Goal: Contribute content: Add original content to the website for others to see

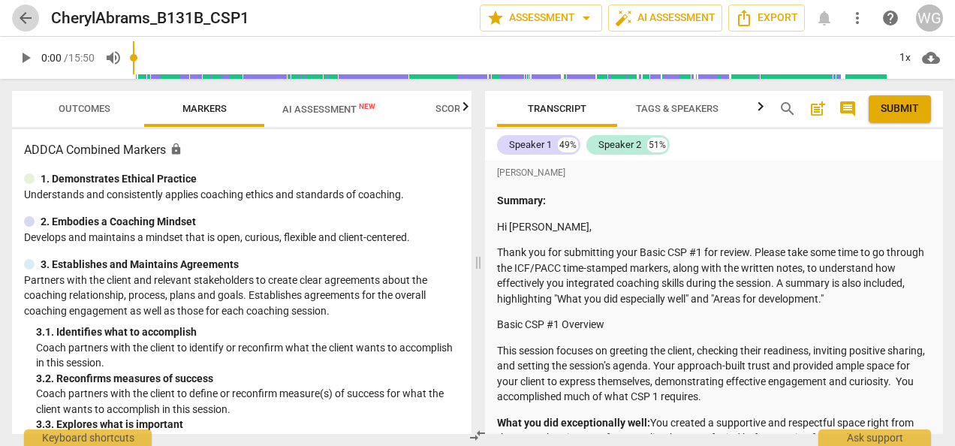
click at [30, 17] on span "arrow_back" at bounding box center [26, 18] width 18 height 18
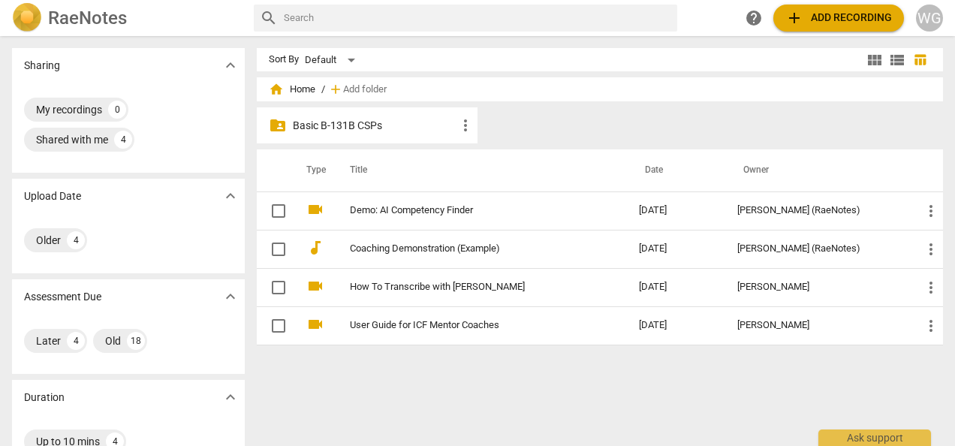
click at [318, 128] on p "Basic B-131B CSPs" at bounding box center [375, 126] width 164 height 16
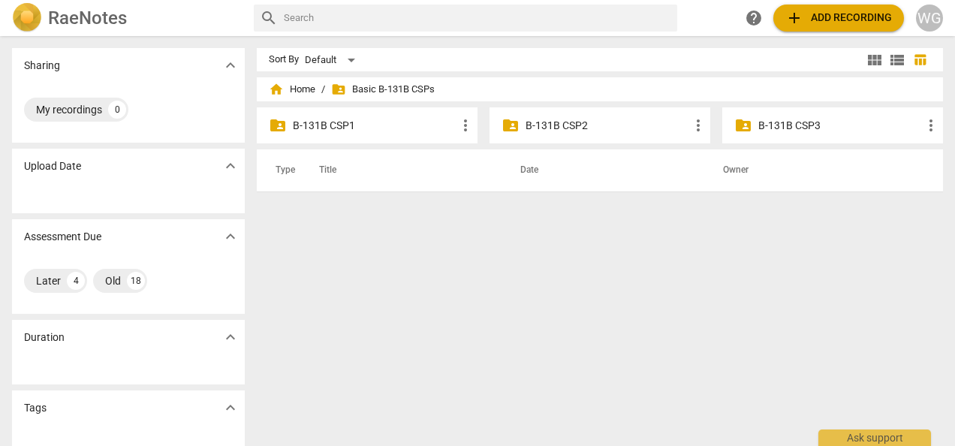
click at [566, 125] on p "B-131B CSP2" at bounding box center [608, 126] width 164 height 16
click at [317, 130] on p "B-131B CSP1" at bounding box center [375, 126] width 164 height 16
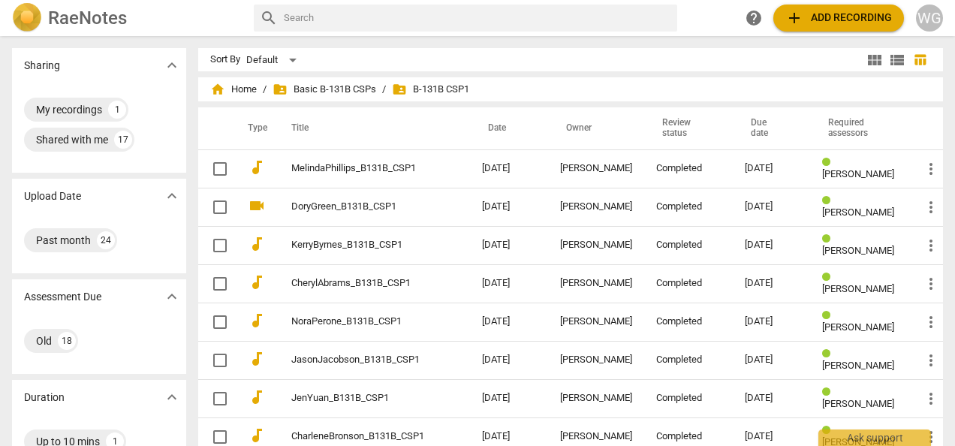
click at [317, 130] on th "Title" at bounding box center [371, 128] width 197 height 42
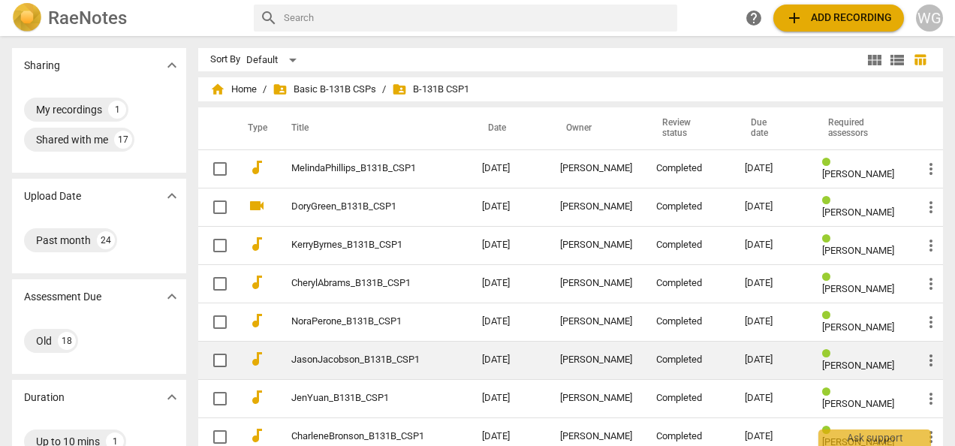
click at [352, 361] on link "JasonJacobson_B131B_CSP1" at bounding box center [359, 360] width 137 height 11
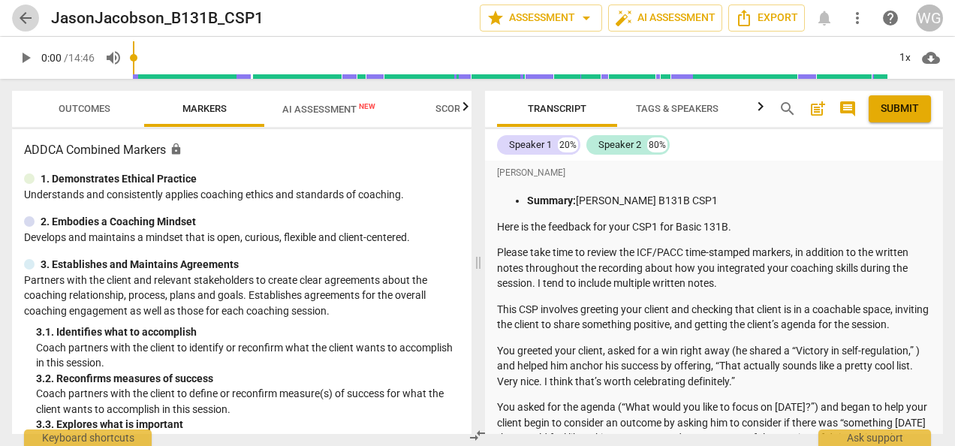
click at [24, 15] on span "arrow_back" at bounding box center [26, 18] width 18 height 18
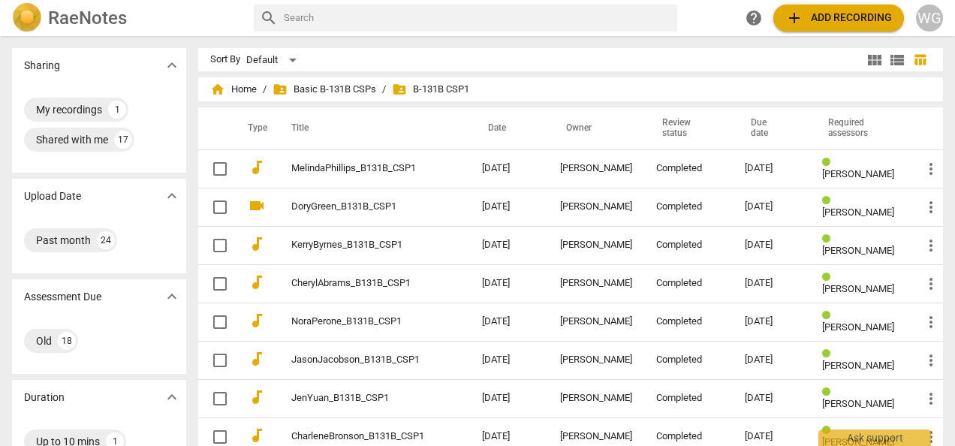
click at [24, 15] on img at bounding box center [27, 18] width 30 height 30
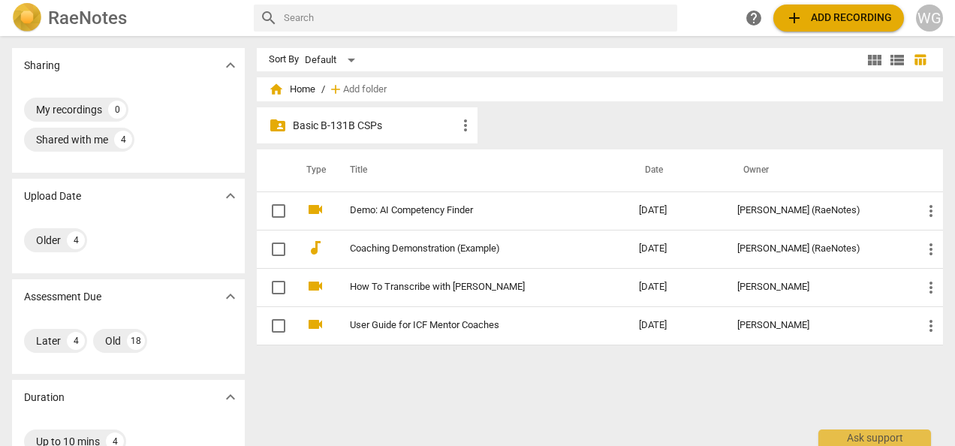
click at [308, 125] on p "Basic B-131B CSPs" at bounding box center [375, 126] width 164 height 16
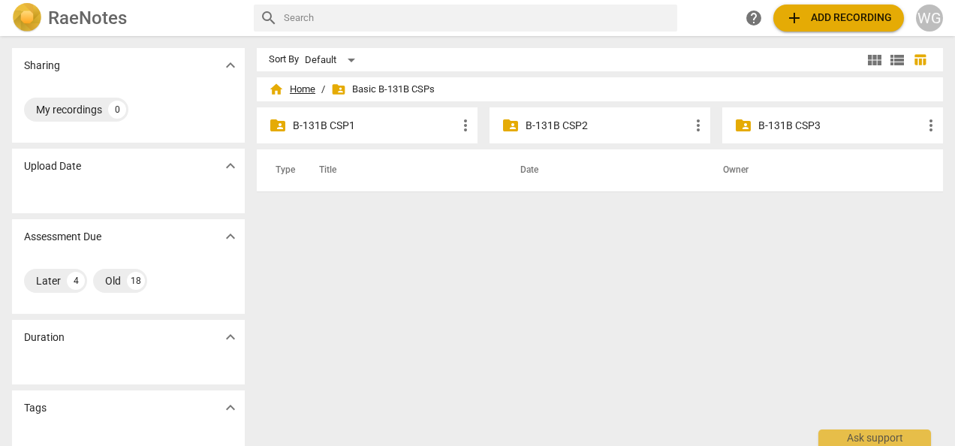
click at [298, 86] on span "home Home" at bounding box center [292, 89] width 47 height 15
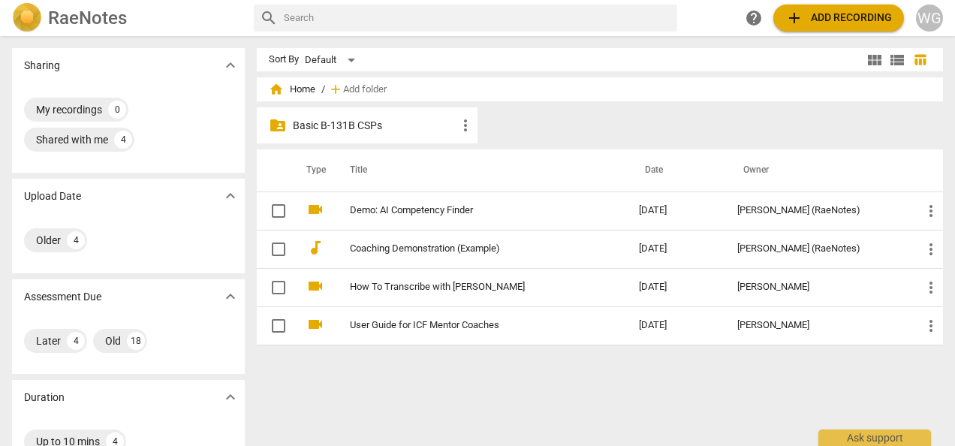
click at [348, 126] on p "Basic B-131B CSPs" at bounding box center [375, 126] width 164 height 16
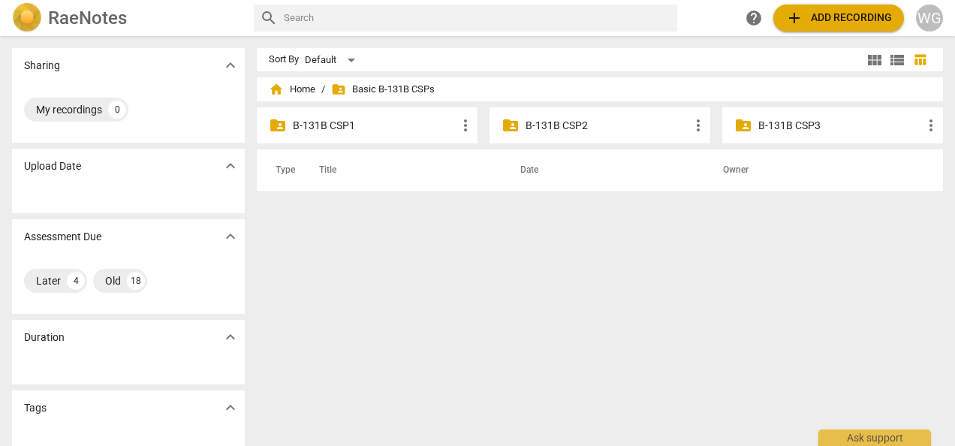
click at [547, 122] on p "B-131B CSP2" at bounding box center [608, 126] width 164 height 16
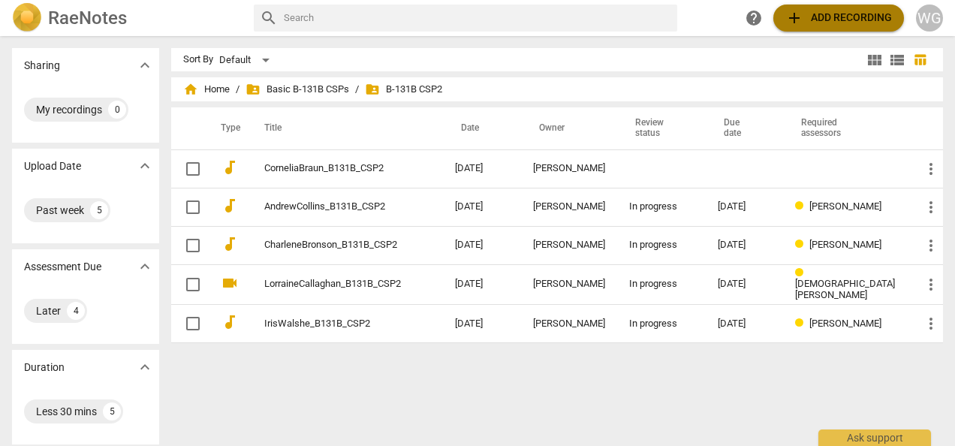
click at [826, 20] on span "add Add recording" at bounding box center [839, 18] width 107 height 18
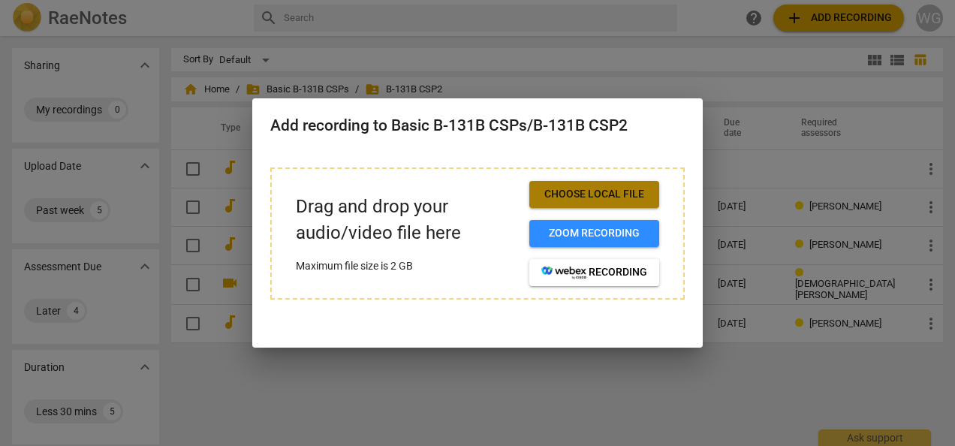
click at [570, 195] on span "Choose local file" at bounding box center [595, 194] width 106 height 15
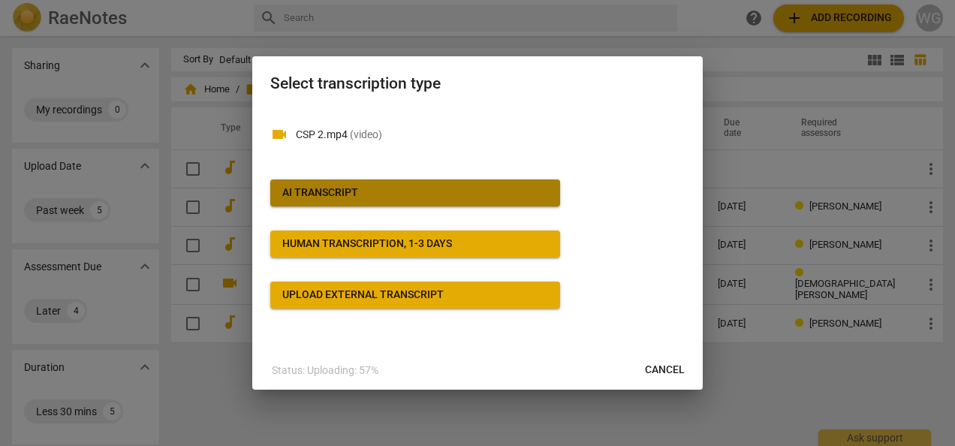
click at [448, 192] on span "AI Transcript" at bounding box center [415, 193] width 266 height 15
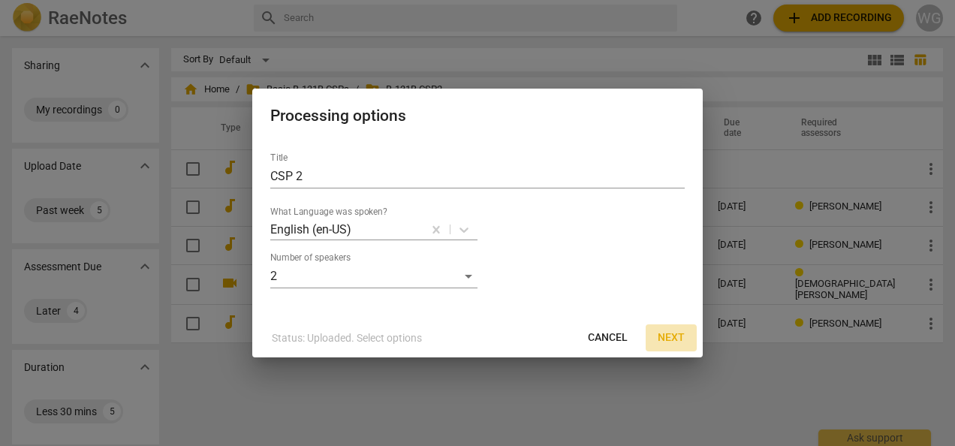
click at [667, 334] on span "Next" at bounding box center [671, 338] width 27 height 15
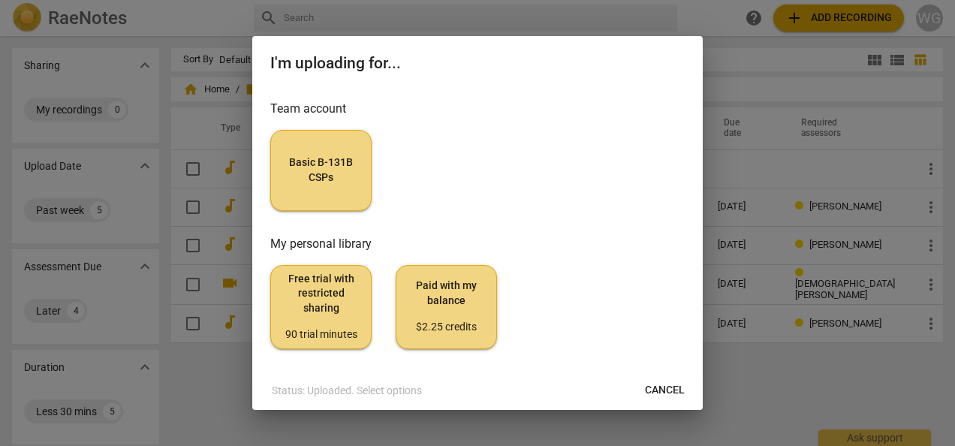
click at [660, 309] on div "Free trial with restricted sharing 90 trial minutes Paid with my balance $2.25 …" at bounding box center [477, 307] width 415 height 84
click at [672, 389] on span "Cancel" at bounding box center [665, 390] width 40 height 15
